Goal: Task Accomplishment & Management: Use online tool/utility

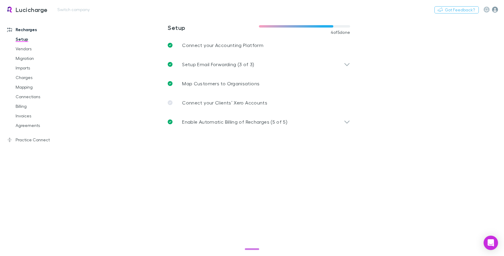
click at [498, 7] on icon "button" at bounding box center [495, 10] width 6 height 6
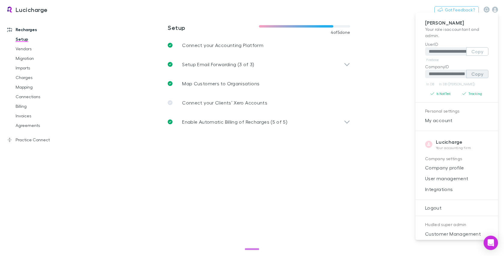
click at [469, 73] on button "Copy" at bounding box center [477, 74] width 22 height 8
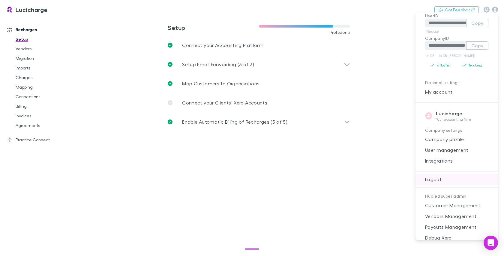
scroll to position [47, 0]
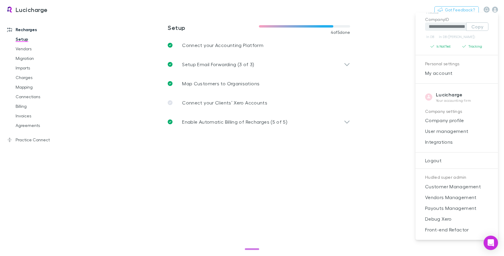
click at [244, 173] on div at bounding box center [252, 128] width 504 height 256
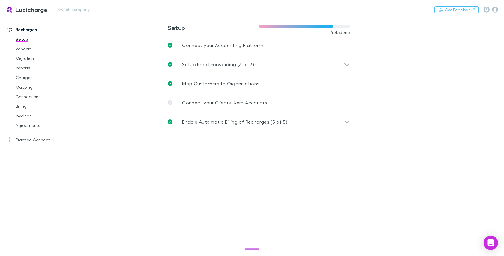
click at [25, 10] on h3 "Lucicharge" at bounding box center [32, 9] width 32 height 7
click at [499, 9] on div "Nothing Got Feedback?" at bounding box center [469, 10] width 70 height 8
click at [497, 9] on icon "button" at bounding box center [495, 10] width 6 height 6
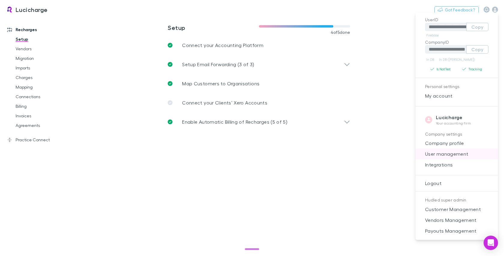
scroll to position [47, 0]
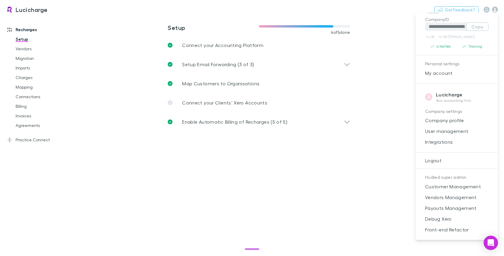
click at [334, 195] on div at bounding box center [252, 128] width 504 height 256
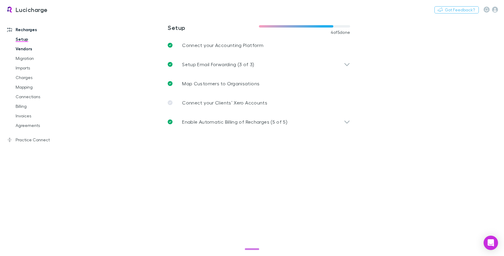
click at [23, 49] on link "Vendors" at bounding box center [45, 49] width 70 height 10
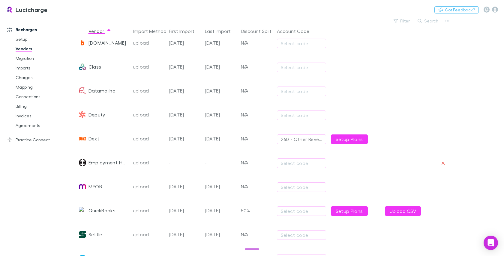
scroll to position [191, 0]
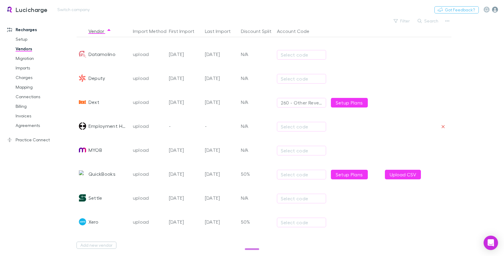
click at [495, 10] on icon "button" at bounding box center [495, 10] width 6 height 6
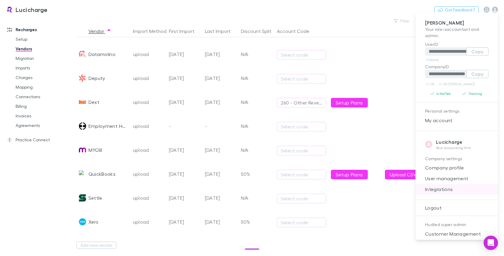
click at [460, 190] on span "Integrations" at bounding box center [456, 189] width 73 height 7
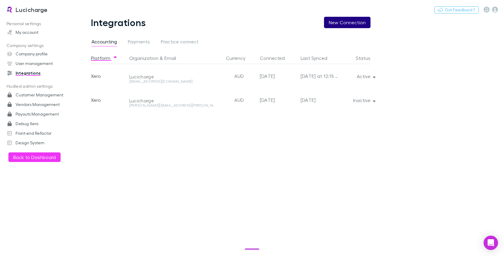
click at [345, 25] on button "New Connection" at bounding box center [347, 22] width 46 height 11
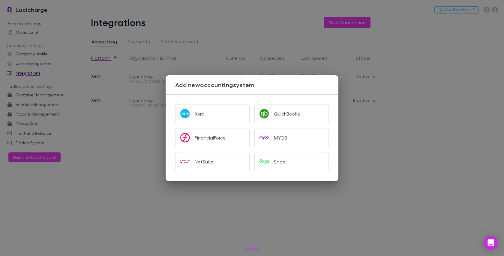
click at [417, 137] on div "Add new accounting system Xero QuickBooks FinancialForce MYOB NetSuite Sage" at bounding box center [252, 128] width 504 height 256
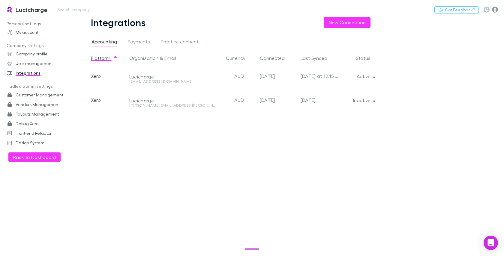
click at [494, 10] on icon "button" at bounding box center [495, 10] width 6 height 6
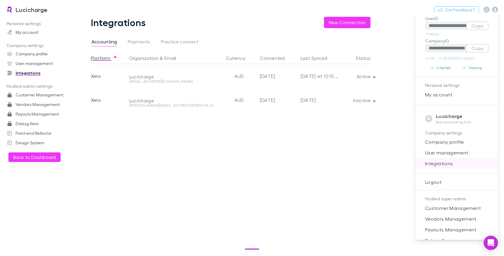
scroll to position [47, 0]
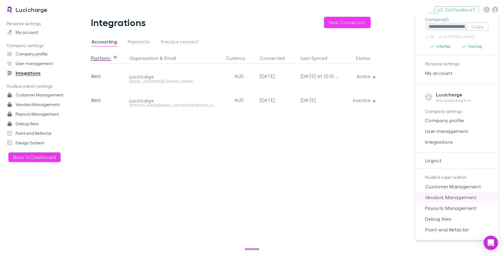
click at [452, 199] on span "Vendors Management" at bounding box center [456, 197] width 73 height 7
select select "****"
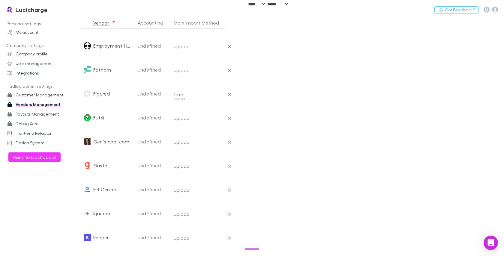
scroll to position [408, 0]
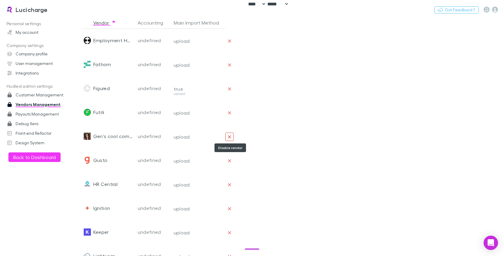
click at [231, 136] on button "Disable vendor" at bounding box center [229, 137] width 8 height 8
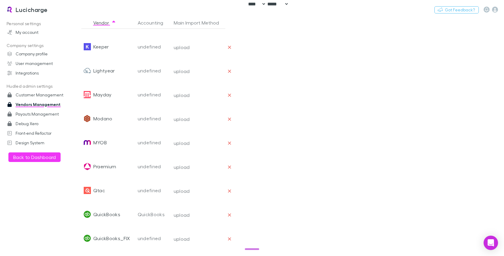
scroll to position [660, 0]
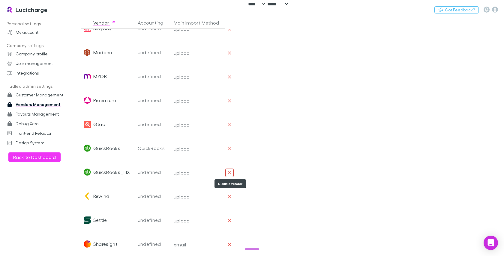
click at [228, 174] on icon "Disable vendor" at bounding box center [230, 173] width 4 height 5
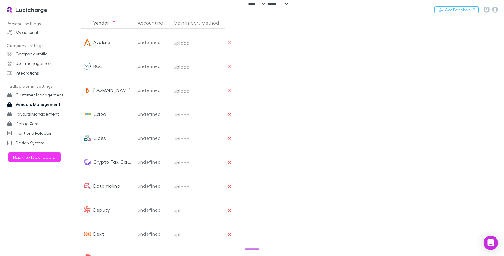
scroll to position [216, 0]
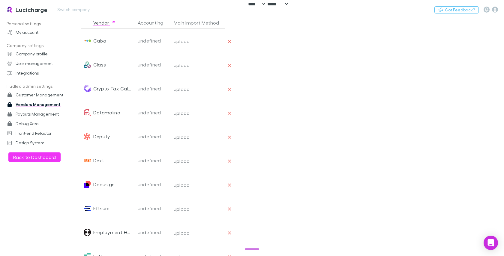
click at [36, 5] on link "Lucicharge" at bounding box center [26, 9] width 49 height 14
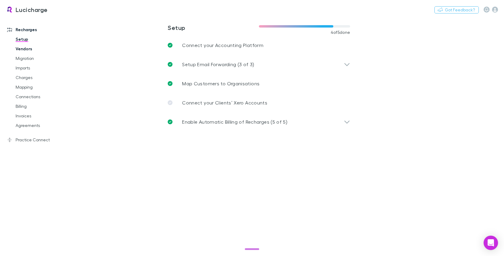
click at [22, 47] on link "Vendors" at bounding box center [45, 49] width 70 height 10
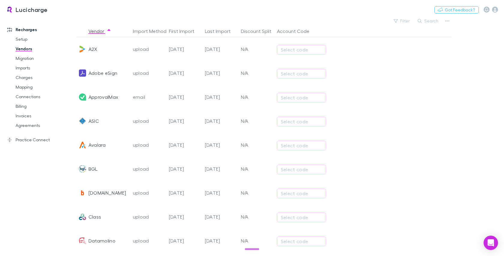
scroll to position [191, 0]
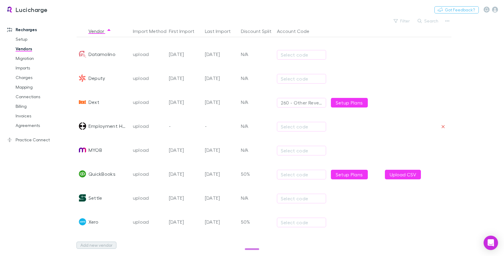
click at [94, 245] on button "Add new vendor" at bounding box center [96, 245] width 40 height 7
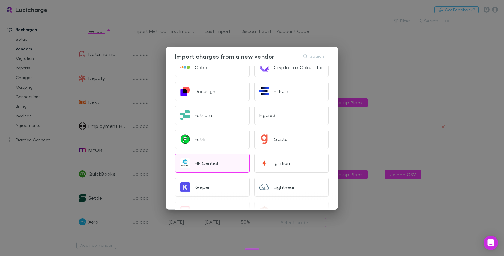
scroll to position [72, 0]
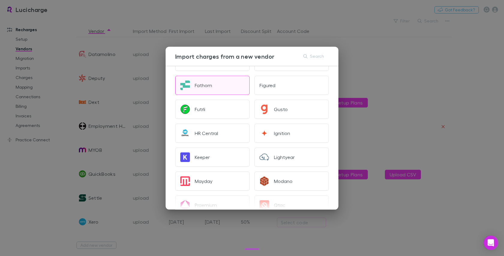
click at [218, 88] on button "Fathom" at bounding box center [212, 85] width 74 height 19
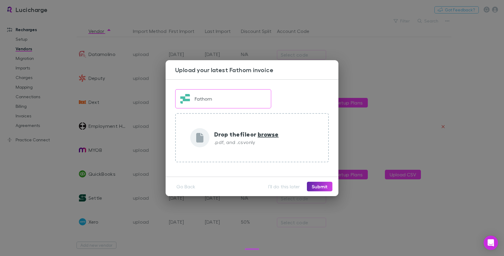
scroll to position [0, 0]
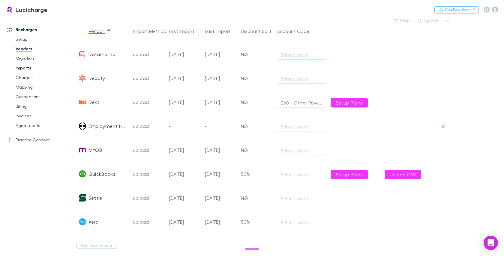
click at [25, 68] on link "Imports" at bounding box center [45, 68] width 70 height 10
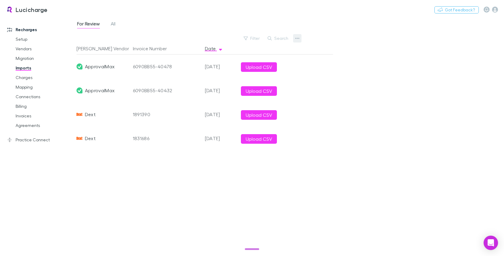
click at [297, 36] on icon "button" at bounding box center [297, 38] width 4 height 5
click at [281, 54] on li "Custom CSV Import" at bounding box center [260, 50] width 82 height 11
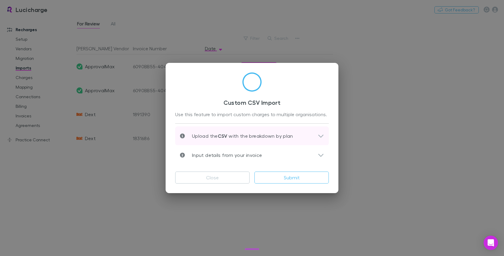
scroll to position [3, 0]
click at [276, 140] on div "Upload the CSV with the breakdown by plan" at bounding box center [252, 135] width 154 height 19
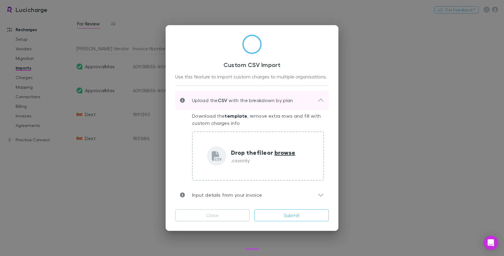
scroll to position [0, 0]
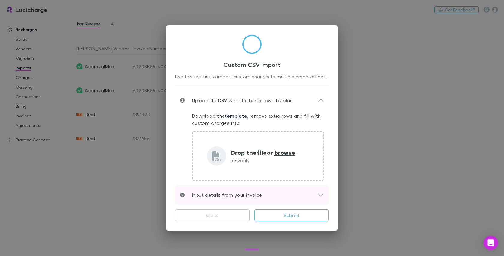
click at [304, 191] on div "Input details from your invoice" at bounding box center [252, 195] width 154 height 19
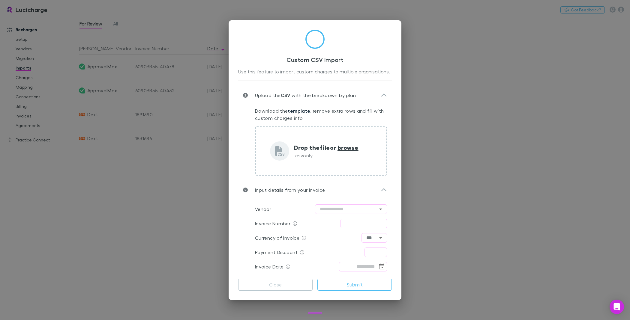
click at [491, 113] on div "Custom CSV Import Use this feature to import custom charges to multiple organis…" at bounding box center [315, 160] width 630 height 320
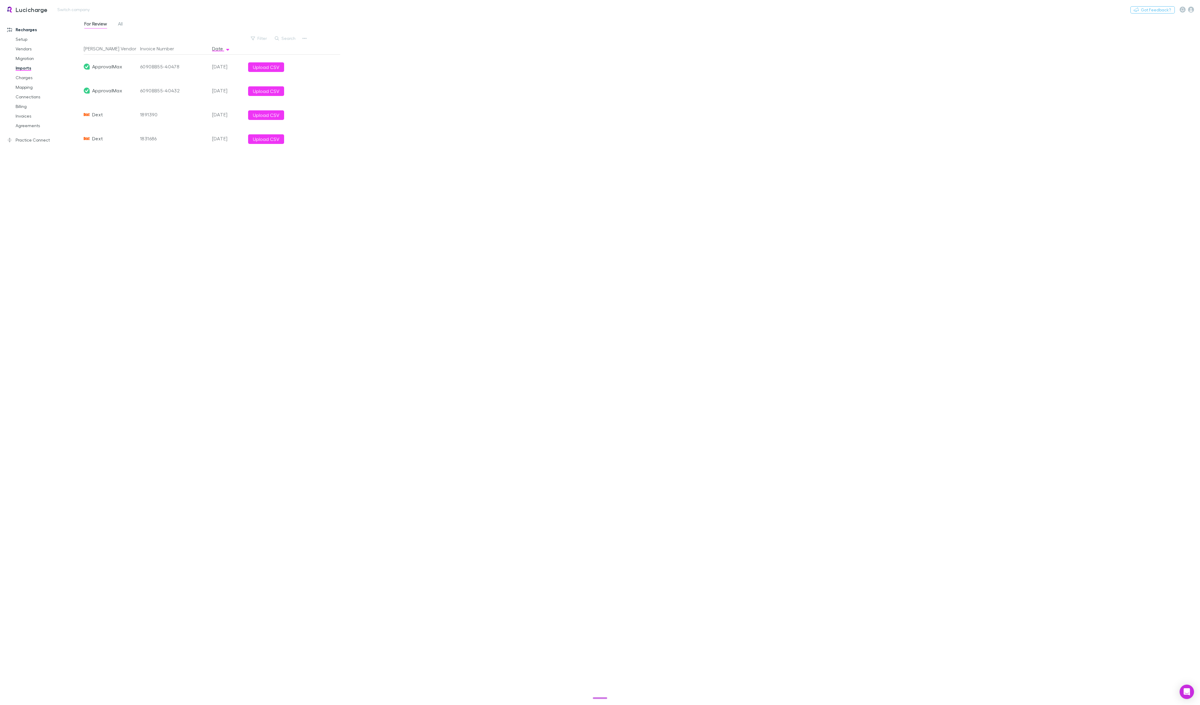
click at [504, 8] on div "Lucicharge Switch company Nothing Got Feedback?" at bounding box center [600, 9] width 1200 height 19
